Goal: Information Seeking & Learning: Learn about a topic

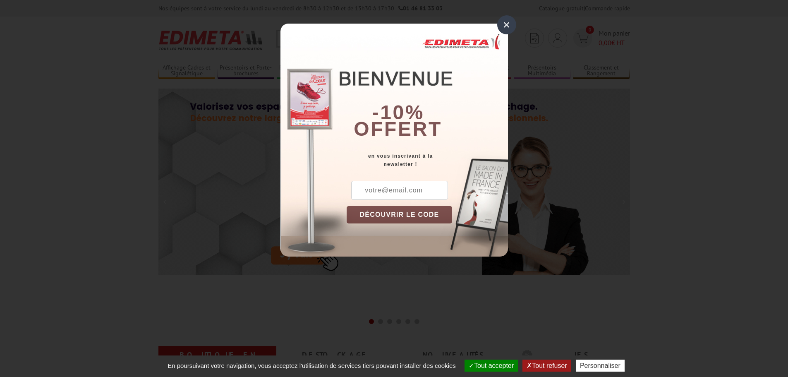
click at [508, 26] on div "×" at bounding box center [506, 24] width 19 height 19
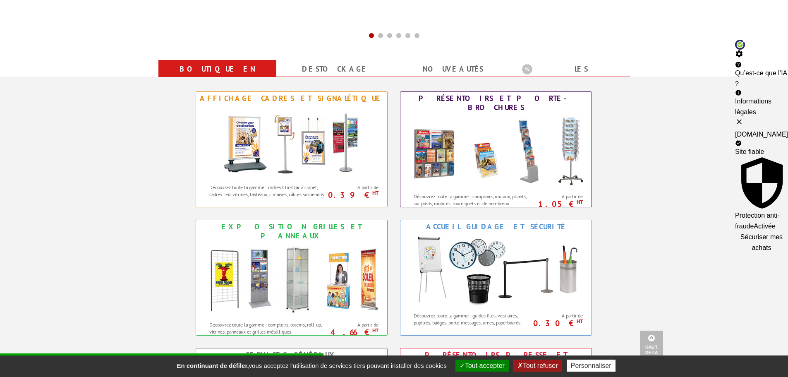
scroll to position [414, 0]
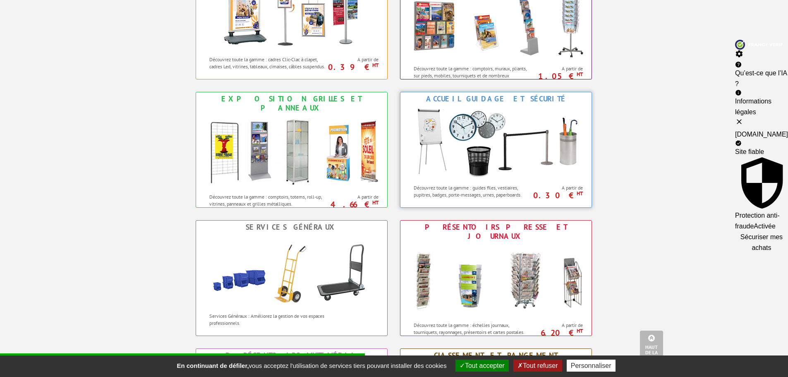
click at [437, 138] on img at bounding box center [496, 142] width 182 height 74
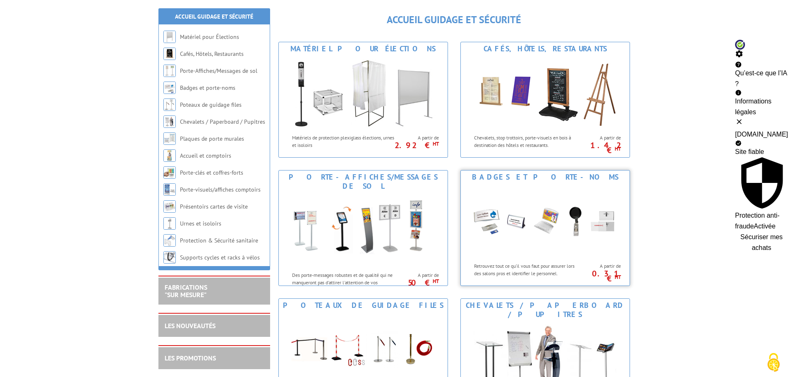
scroll to position [207, 0]
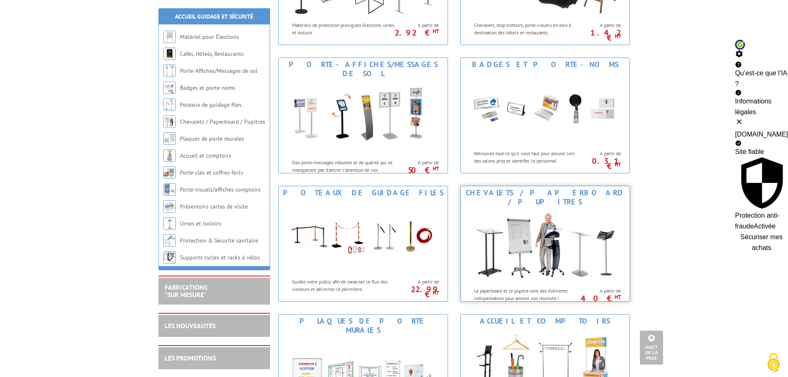
click at [535, 243] on img at bounding box center [545, 245] width 153 height 74
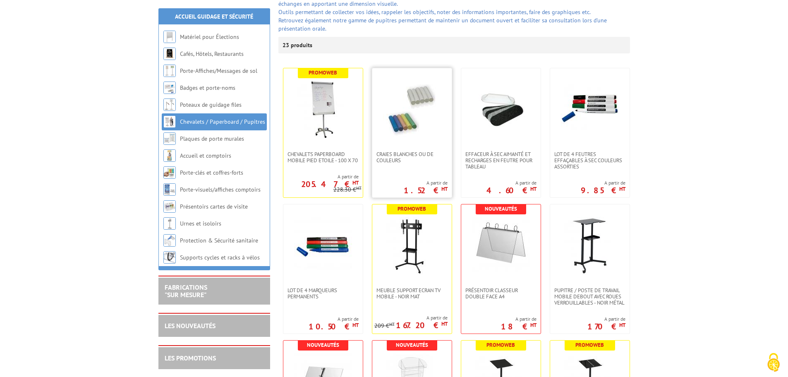
scroll to position [165, 0]
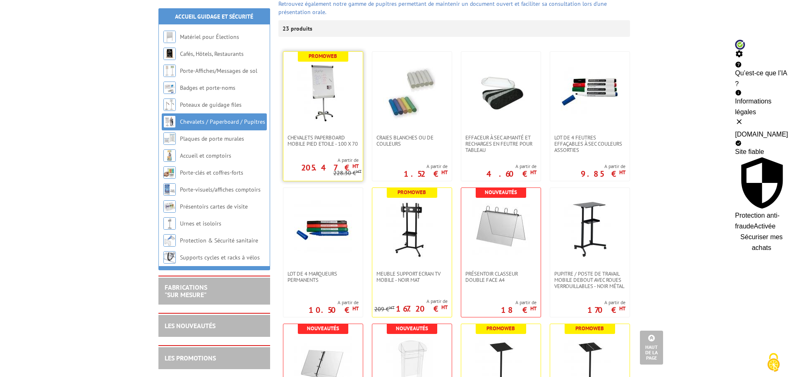
click at [324, 101] on img at bounding box center [323, 93] width 58 height 58
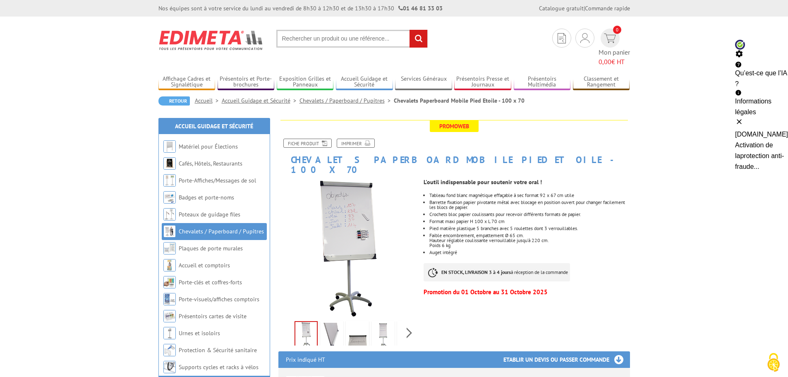
click at [358, 208] on img at bounding box center [347, 248] width 139 height 139
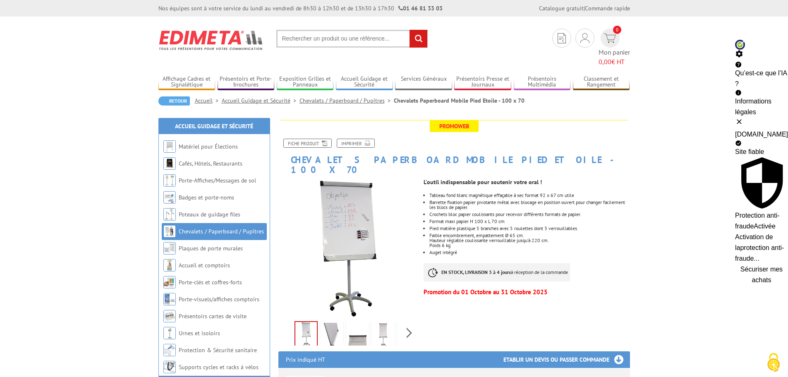
click at [314, 322] on img at bounding box center [306, 335] width 22 height 26
click at [331, 323] on img at bounding box center [332, 336] width 20 height 26
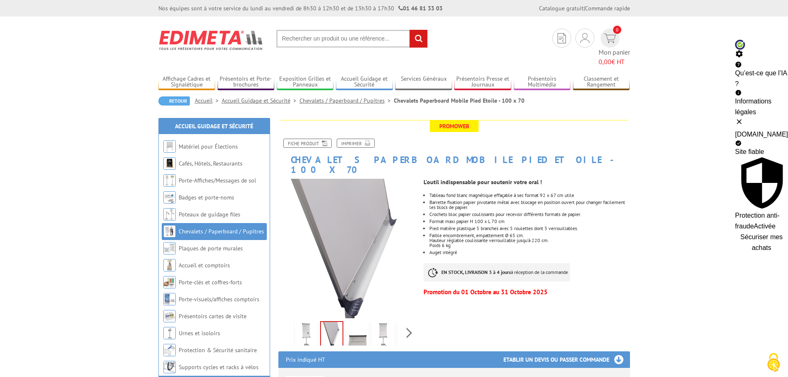
click at [354, 323] on img at bounding box center [357, 336] width 20 height 26
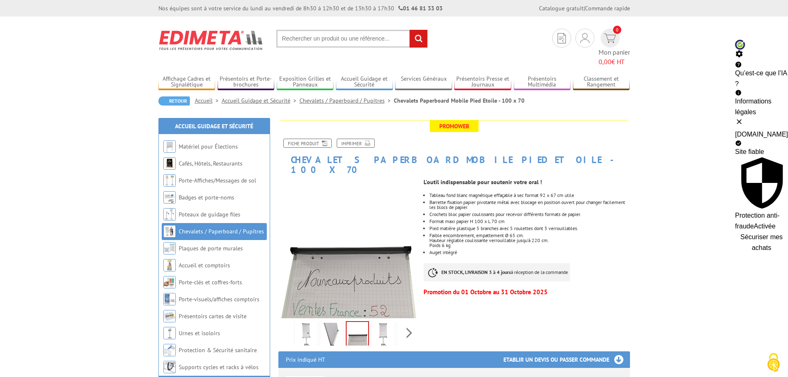
click at [380, 323] on img at bounding box center [383, 336] width 20 height 26
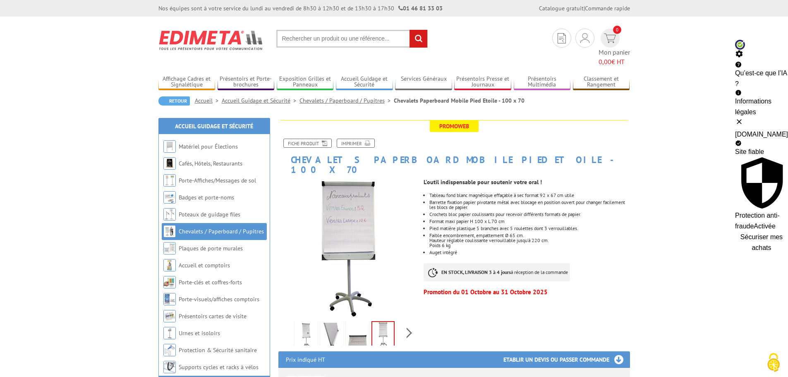
click at [403, 318] on div "Previous Next" at bounding box center [347, 332] width 139 height 29
click at [409, 318] on div "Previous Next" at bounding box center [347, 332] width 139 height 29
click at [396, 323] on img at bounding box center [390, 336] width 20 height 26
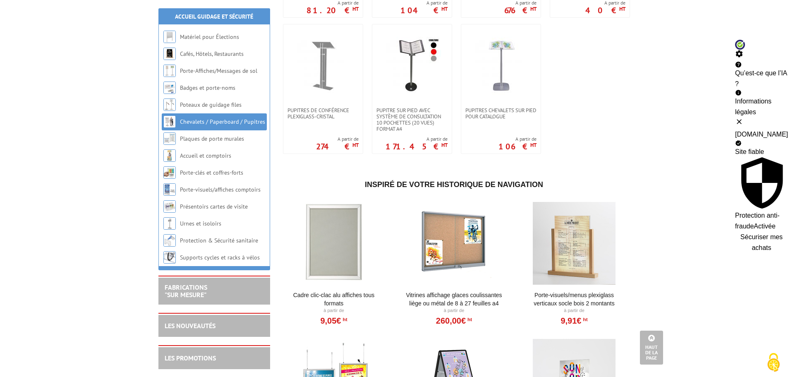
scroll to position [662, 0]
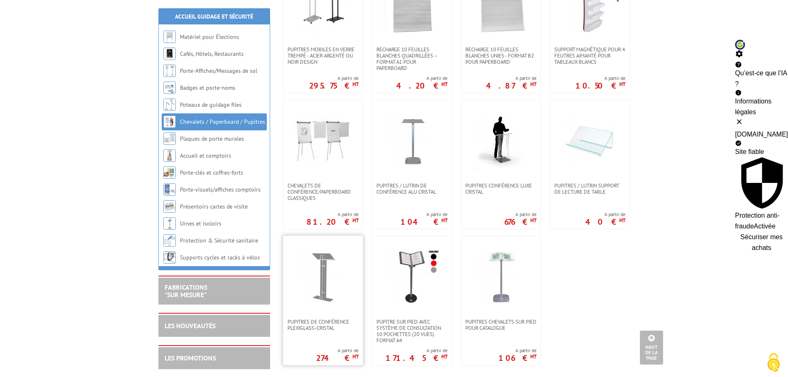
click at [323, 281] on img at bounding box center [323, 277] width 58 height 58
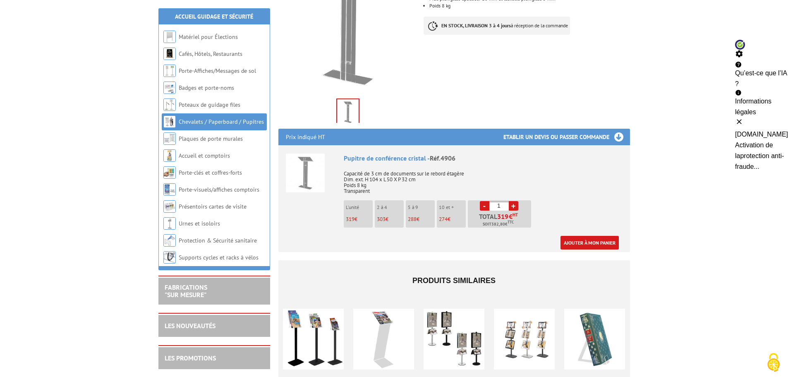
scroll to position [207, 0]
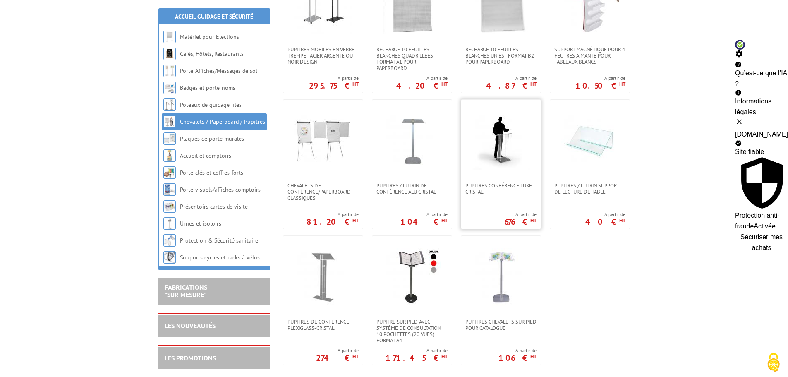
click at [504, 149] on img at bounding box center [501, 141] width 58 height 58
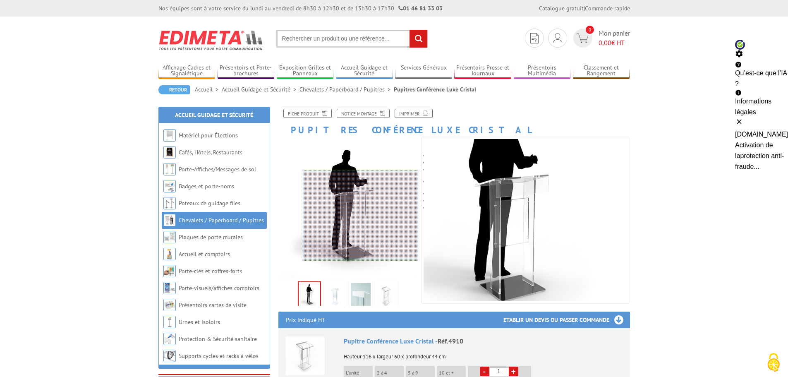
click at [370, 216] on div at bounding box center [361, 215] width 114 height 91
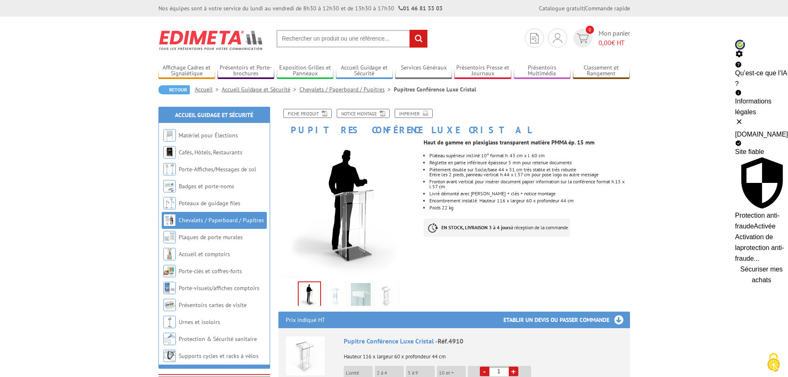
click at [337, 298] on img at bounding box center [335, 296] width 20 height 26
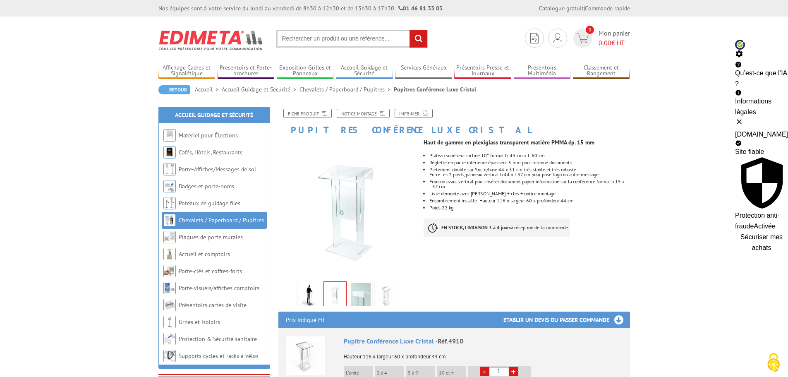
click at [361, 296] on img at bounding box center [361, 296] width 20 height 26
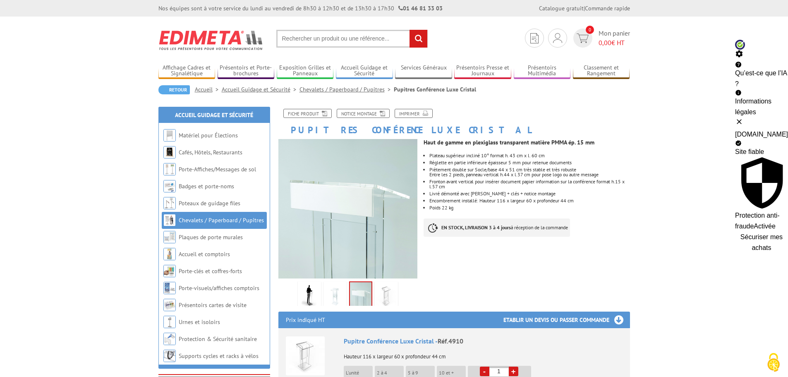
click at [387, 295] on img at bounding box center [386, 296] width 20 height 26
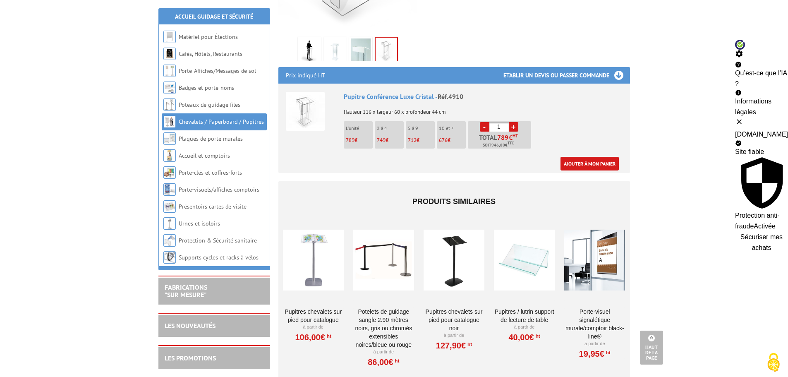
scroll to position [248, 0]
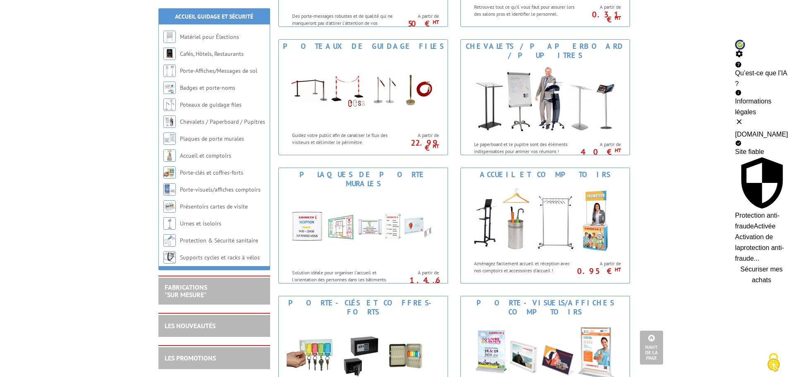
scroll to position [496, 0]
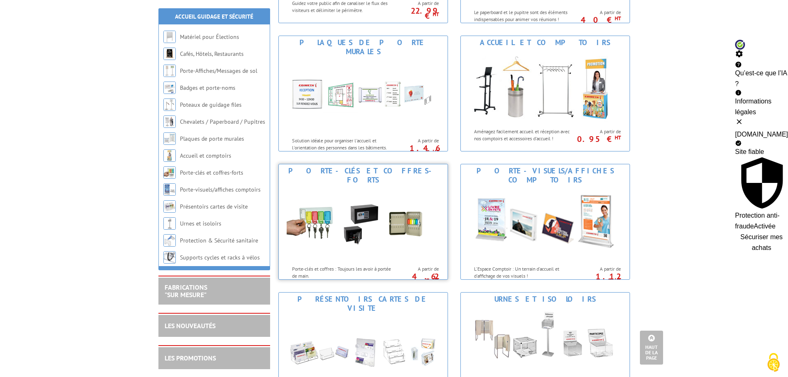
click at [371, 187] on img at bounding box center [363, 224] width 153 height 74
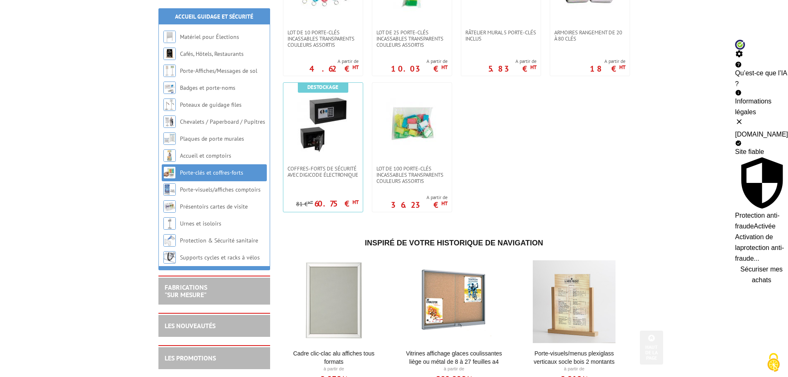
scroll to position [248, 0]
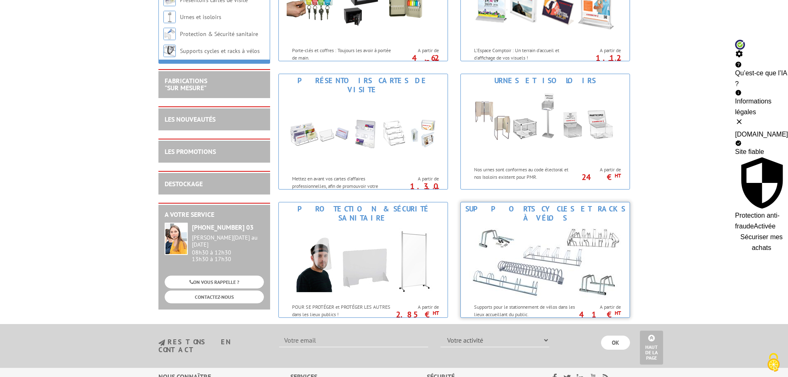
scroll to position [786, 0]
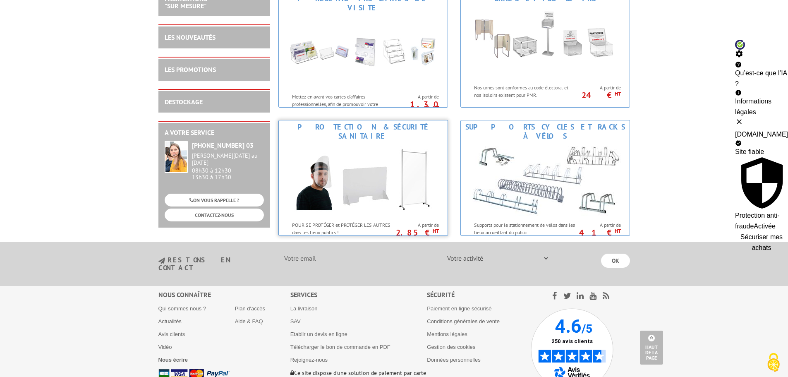
click at [374, 153] on img at bounding box center [363, 180] width 153 height 74
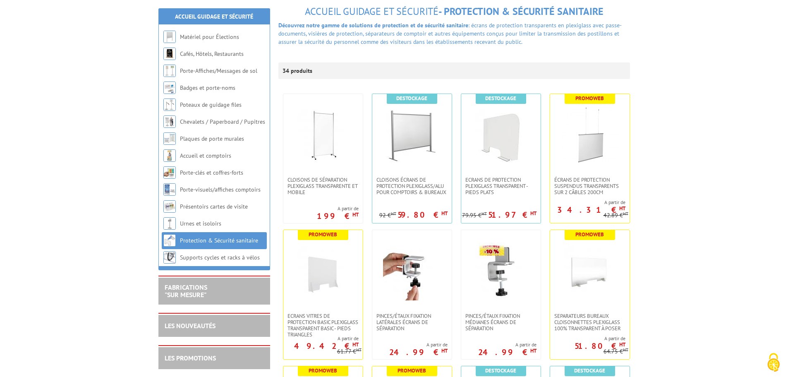
scroll to position [124, 0]
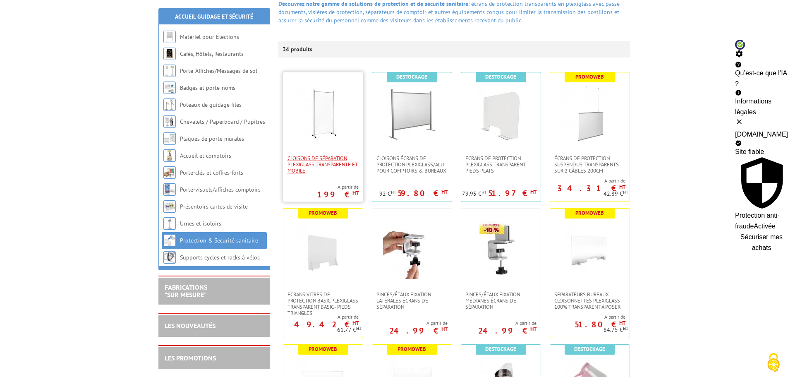
click at [311, 165] on span "Cloisons de séparation Plexiglass transparente et mobile" at bounding box center [322, 164] width 71 height 19
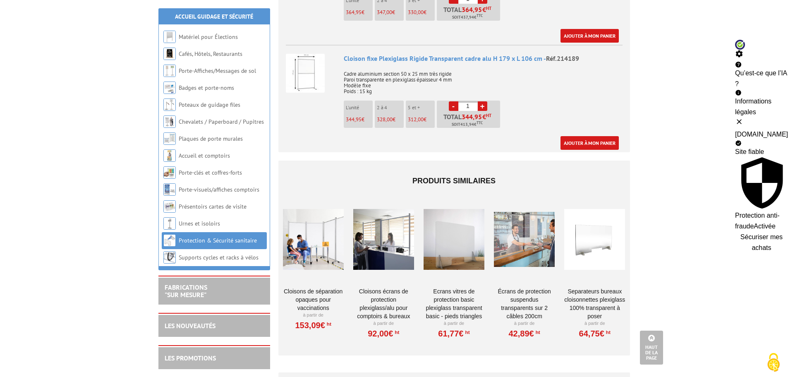
scroll to position [662, 0]
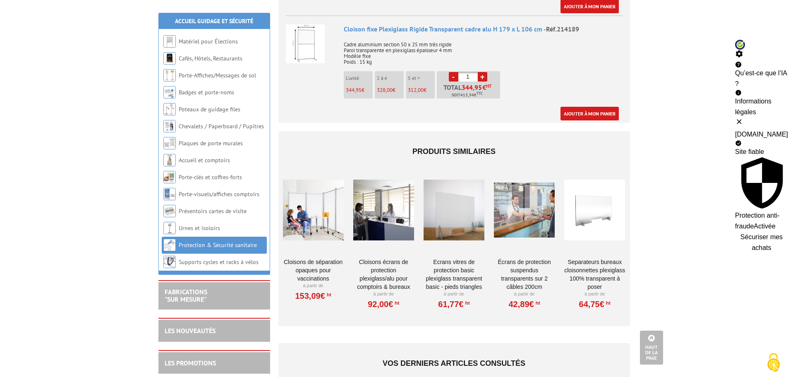
click at [305, 258] on link "CLOISONS DE SÉPARATION OPAQUES POUR VACCINATIONS" at bounding box center [313, 270] width 61 height 25
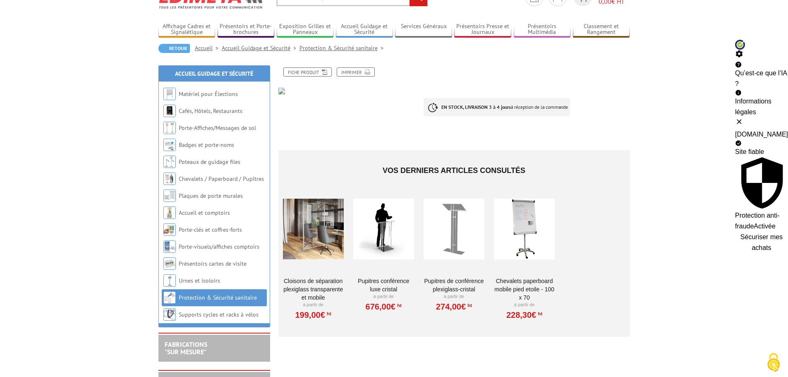
scroll to position [83, 0]
